Goal: Task Accomplishment & Management: Manage account settings

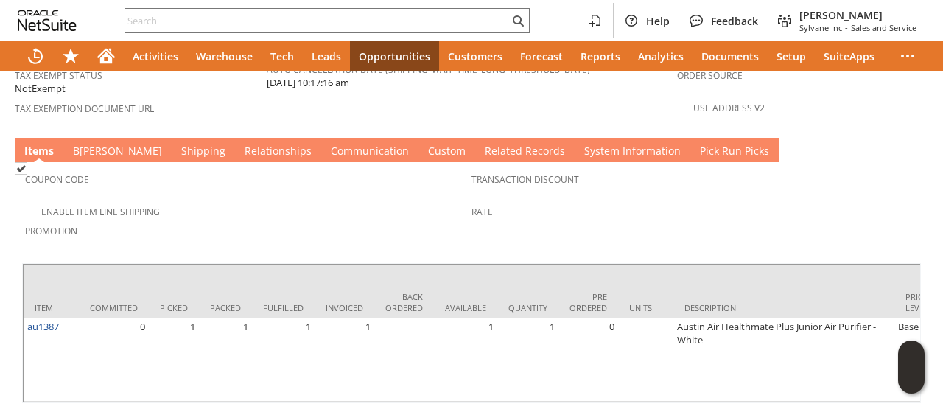
click at [327, 144] on link "C ommunication" at bounding box center [369, 152] width 85 height 16
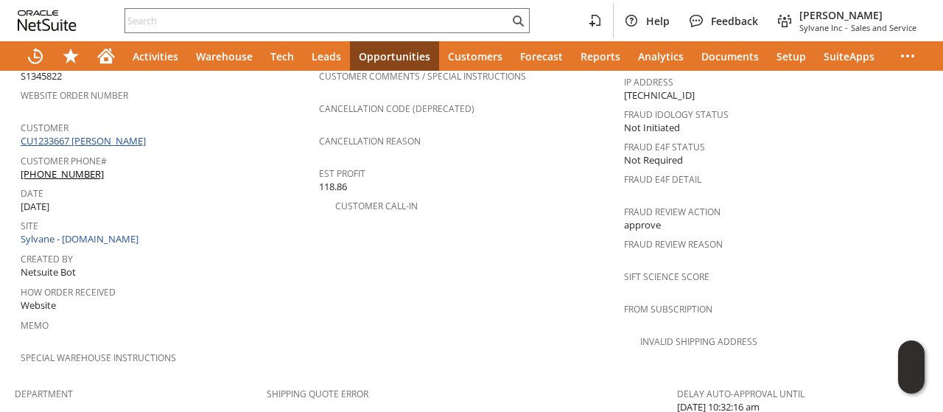
click at [122, 134] on link "CU1233667 [PERSON_NAME]" at bounding box center [85, 140] width 129 height 13
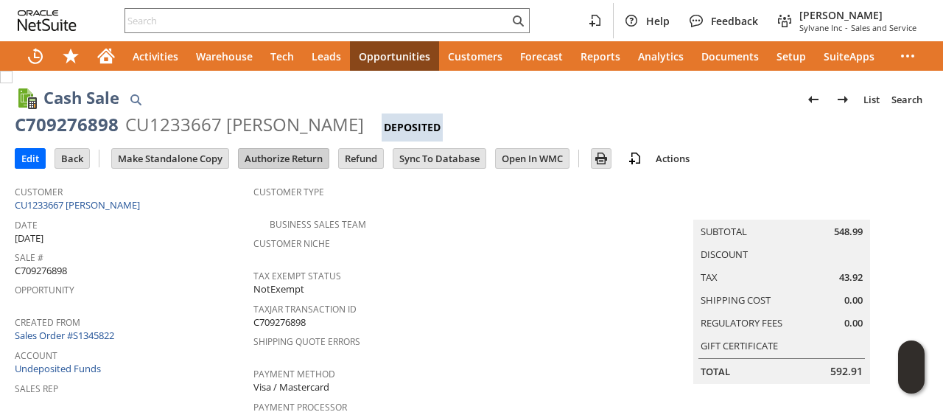
click at [302, 157] on input "Authorize Return" at bounding box center [284, 158] width 90 height 19
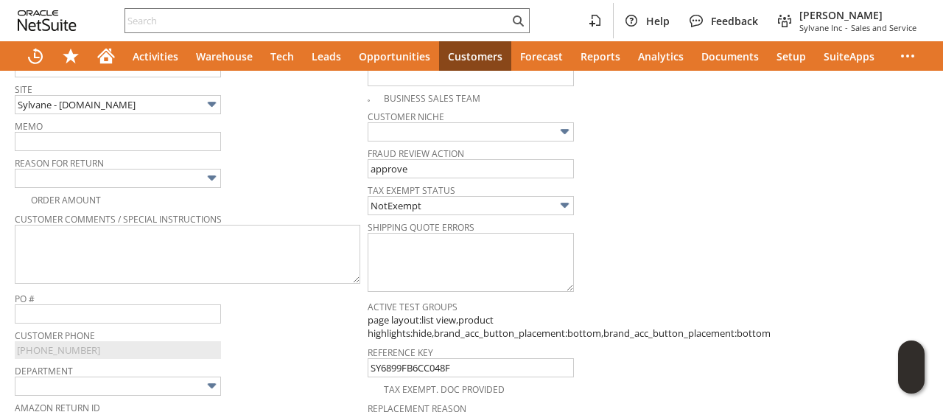
scroll to position [370, 0]
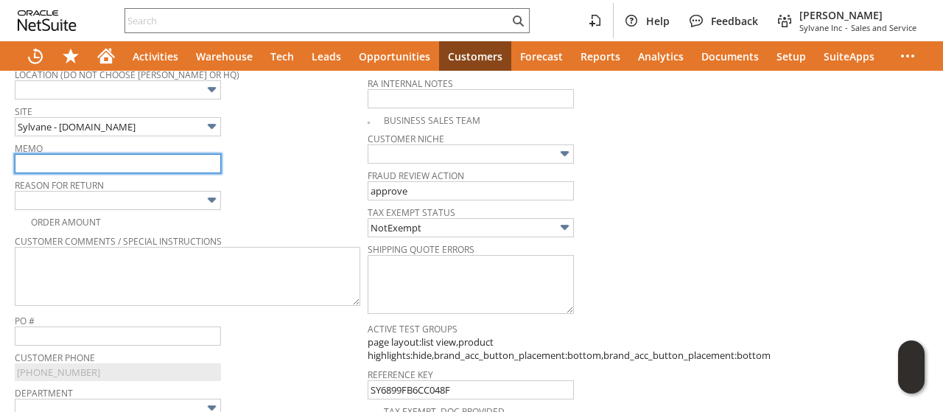
click at [119, 155] on input "text" at bounding box center [118, 163] width 206 height 19
type input "unit has saturated carbon smell, returning. [PERSON_NAME] confirmed and sent la…"
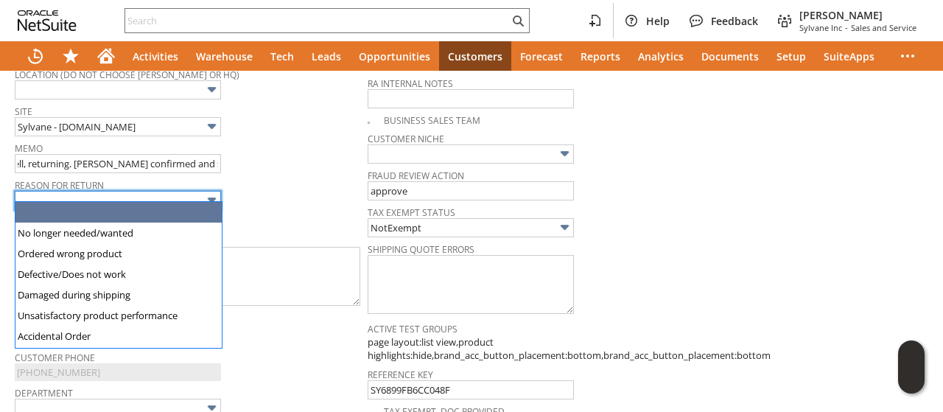
click at [149, 191] on input "text" at bounding box center [118, 200] width 206 height 19
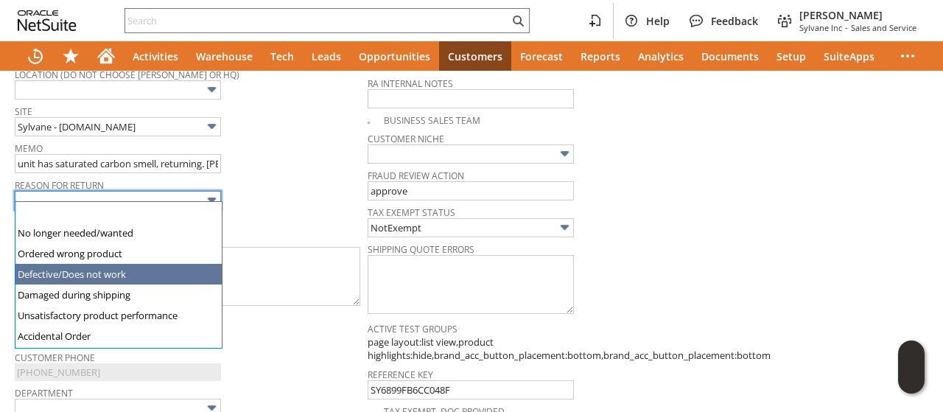
type input "Defective/Does not work"
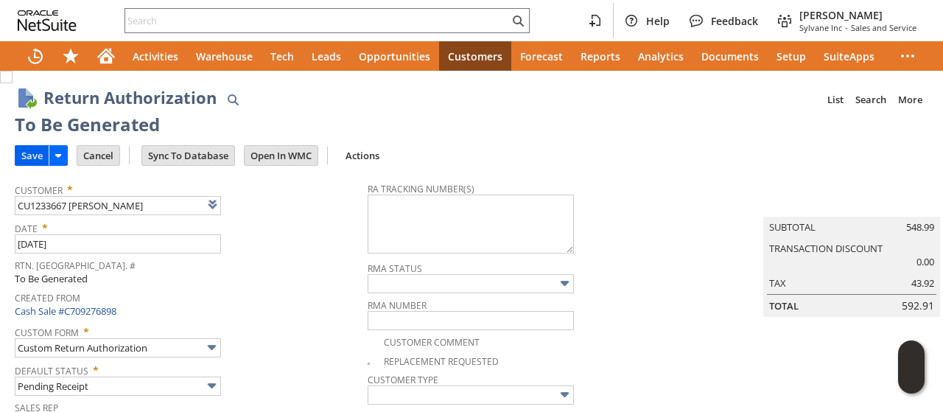
click at [24, 154] on input "Save" at bounding box center [31, 155] width 33 height 19
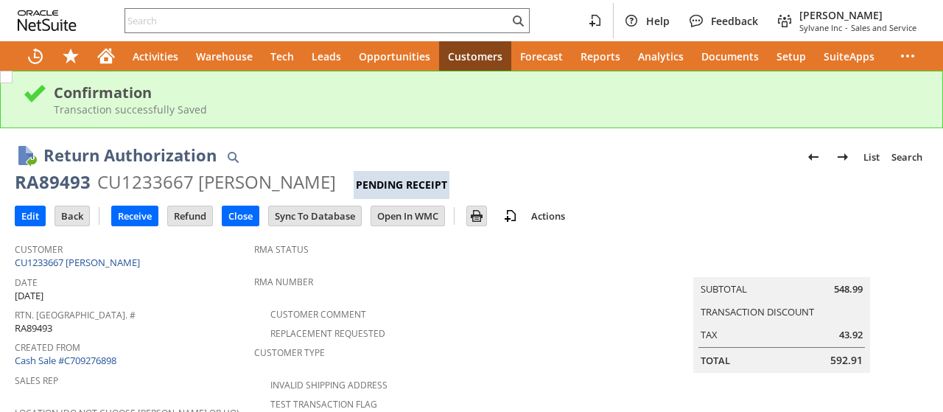
scroll to position [830, 0]
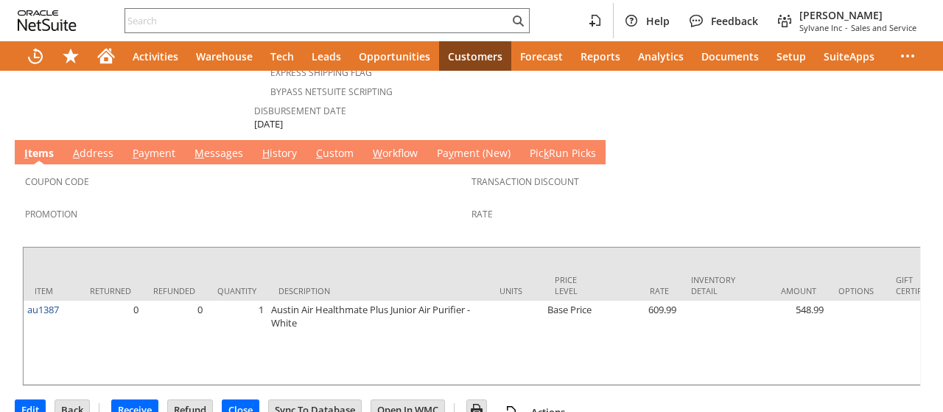
click at [214, 146] on link "M essages" at bounding box center [219, 154] width 56 height 16
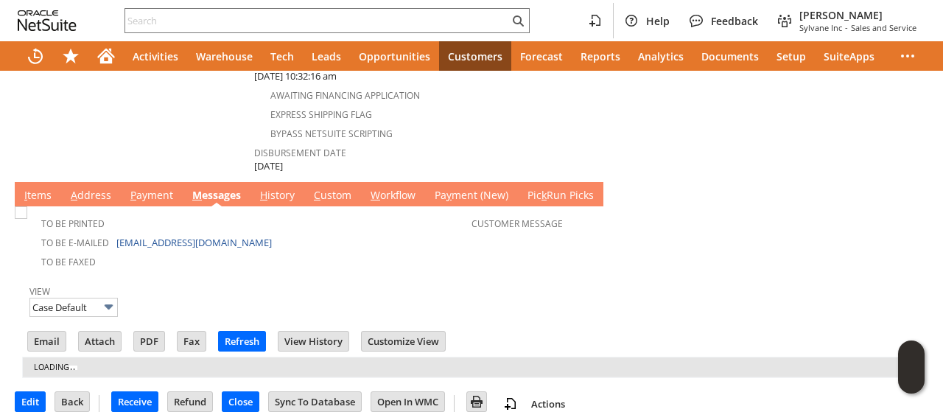
scroll to position [0, 0]
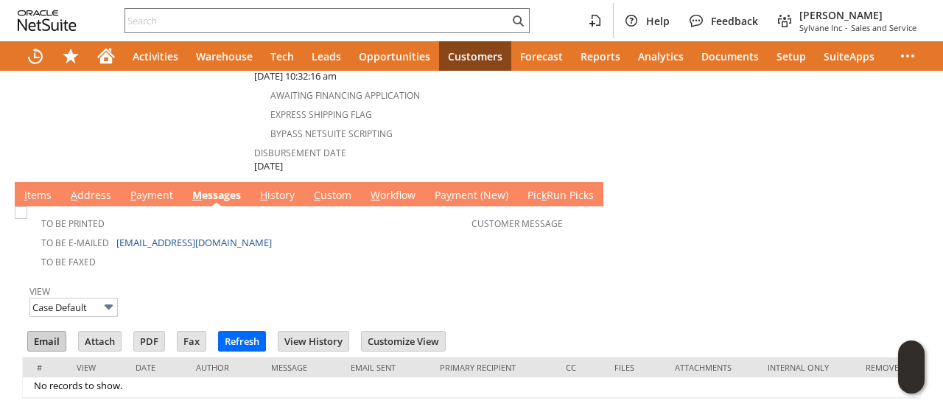
click at [46, 331] on input "Email" at bounding box center [47, 340] width 38 height 19
click at [617, 226] on td "Customer Message" at bounding box center [694, 239] width 446 height 61
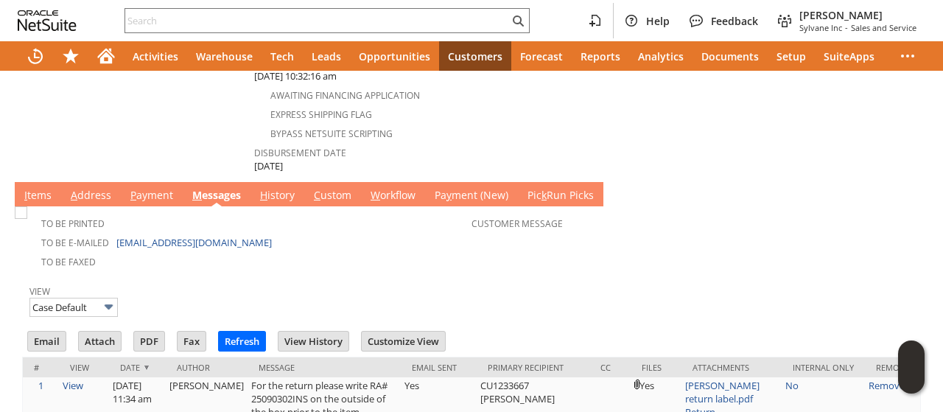
drag, startPoint x: 460, startPoint y: 237, endPoint x: 467, endPoint y: 238, distance: 7.4
click at [460, 273] on div at bounding box center [471, 276] width 899 height 7
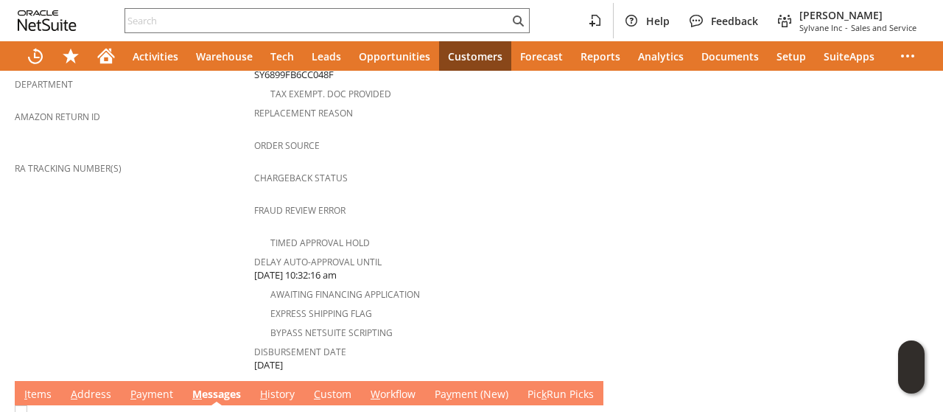
scroll to position [824, 0]
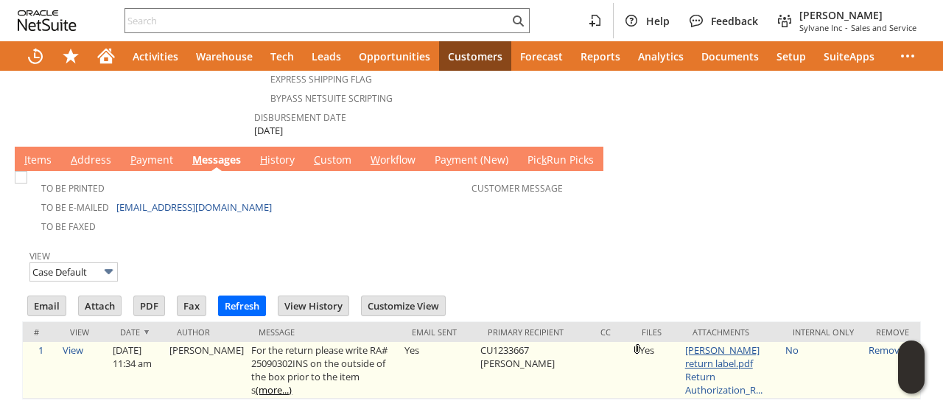
click at [699, 343] on link "[PERSON_NAME] return label.pdf" at bounding box center [722, 356] width 74 height 27
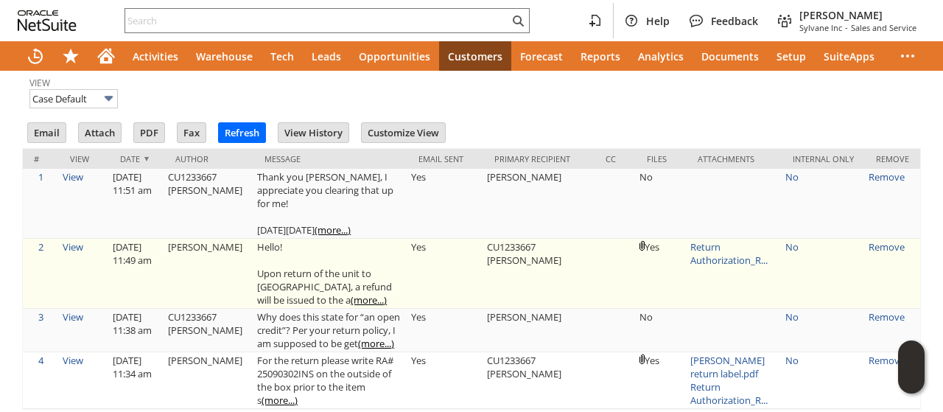
scroll to position [950, 0]
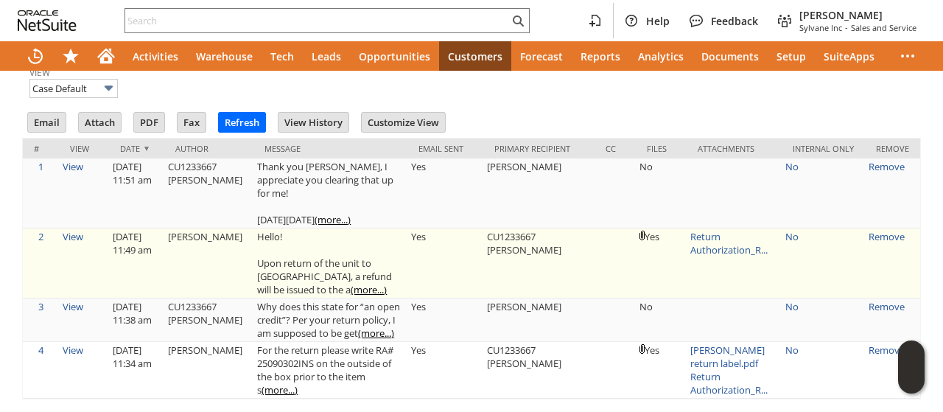
click at [351, 283] on link "(more...)" at bounding box center [369, 289] width 36 height 13
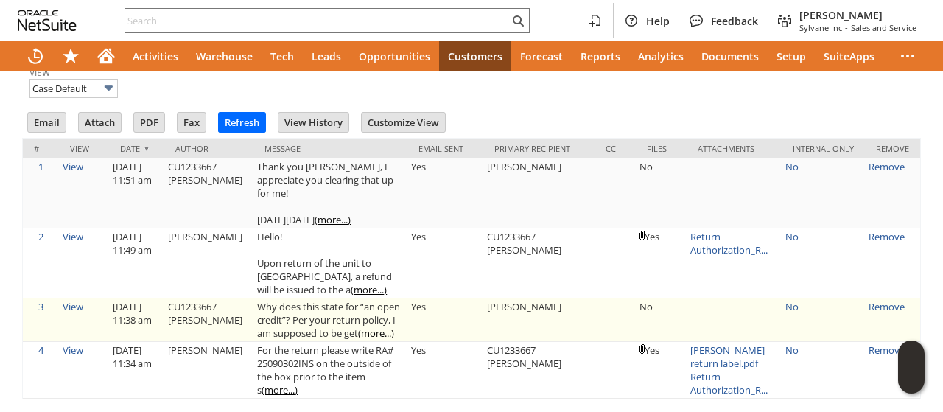
click at [358, 326] on link "(more...)" at bounding box center [376, 332] width 36 height 13
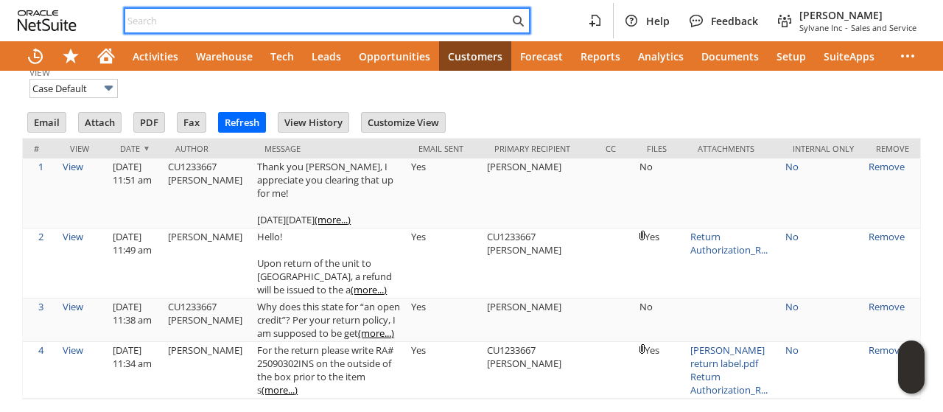
paste input "6477451056"
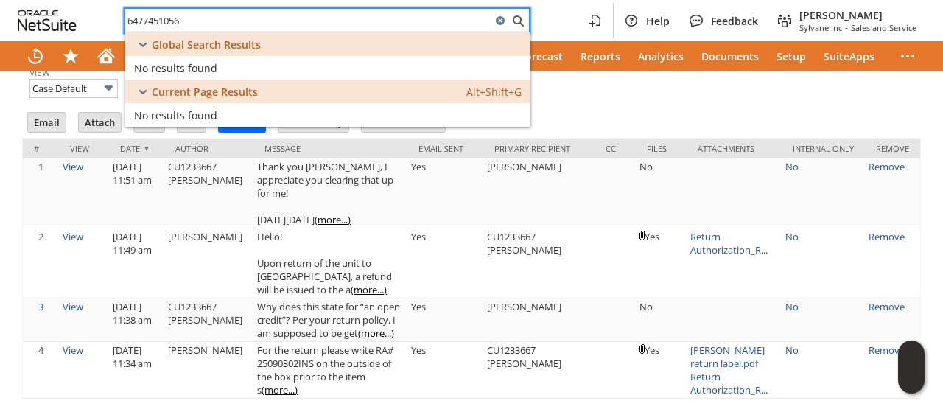
type input "6477451056"
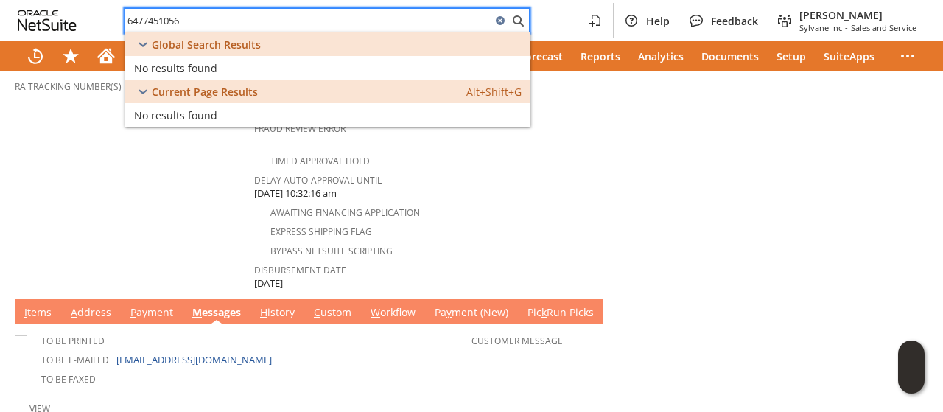
scroll to position [581, 0]
